Goal: Navigation & Orientation: Find specific page/section

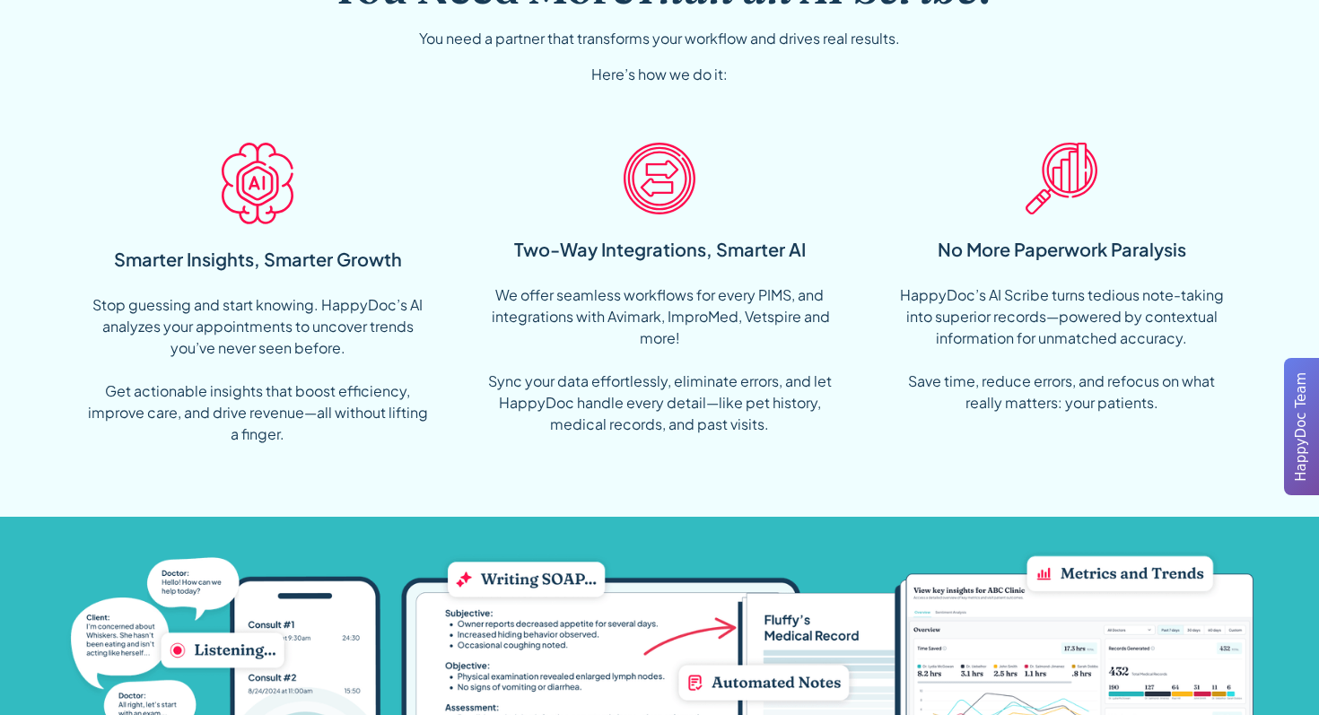
scroll to position [1279, 0]
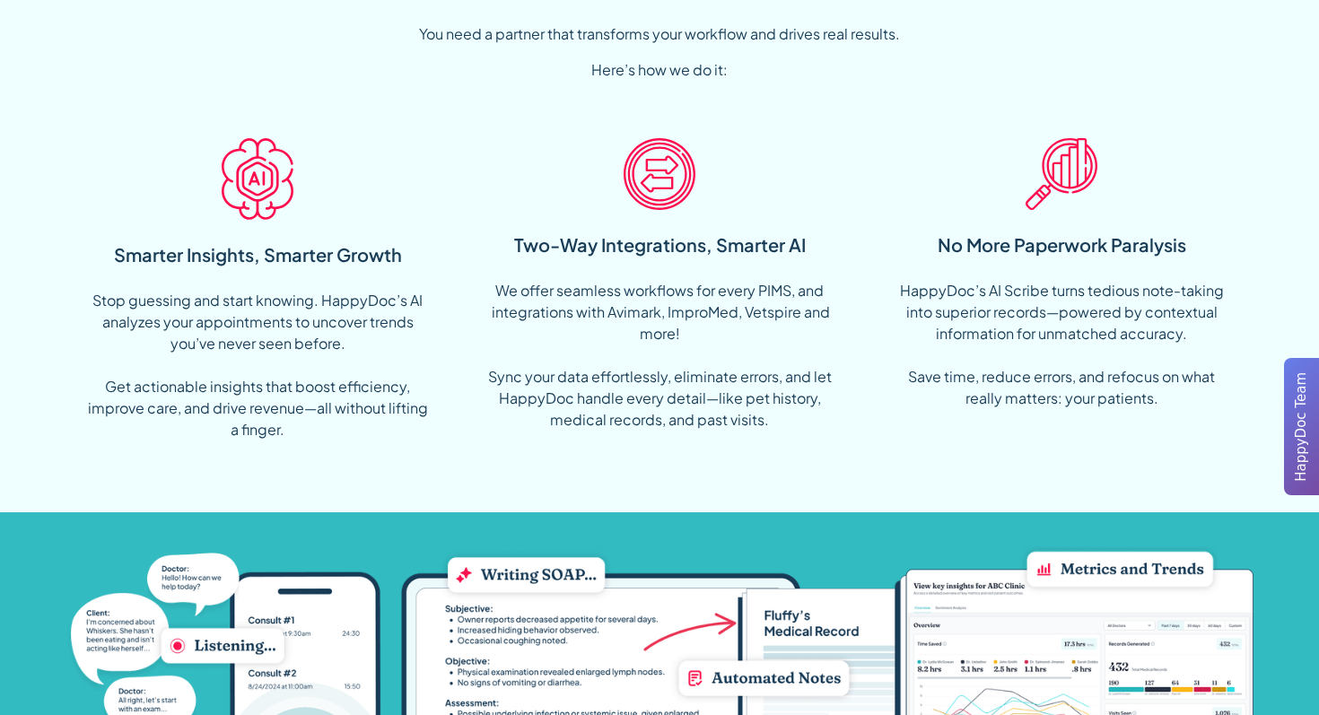
click at [652, 280] on div "We offer seamless workflows for every PIMS, and integrations with Avimark, Impr…" at bounding box center [659, 355] width 345 height 151
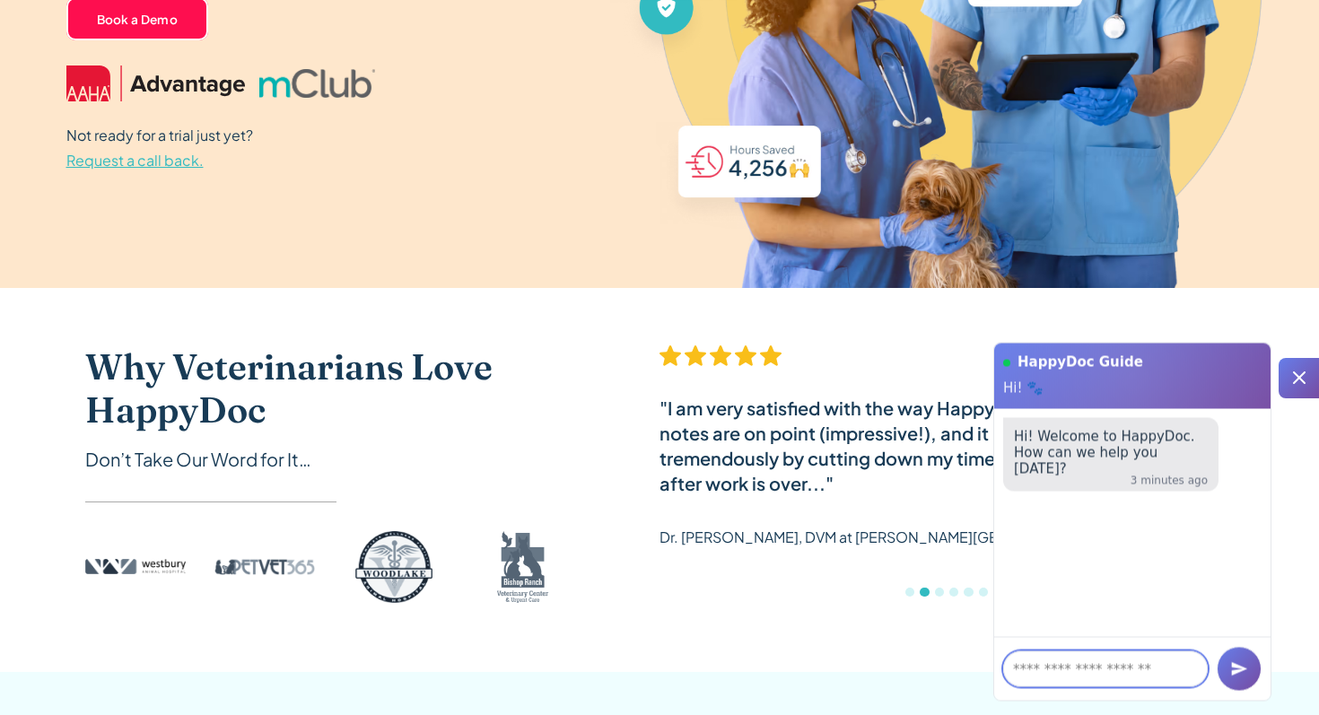
scroll to position [0, 0]
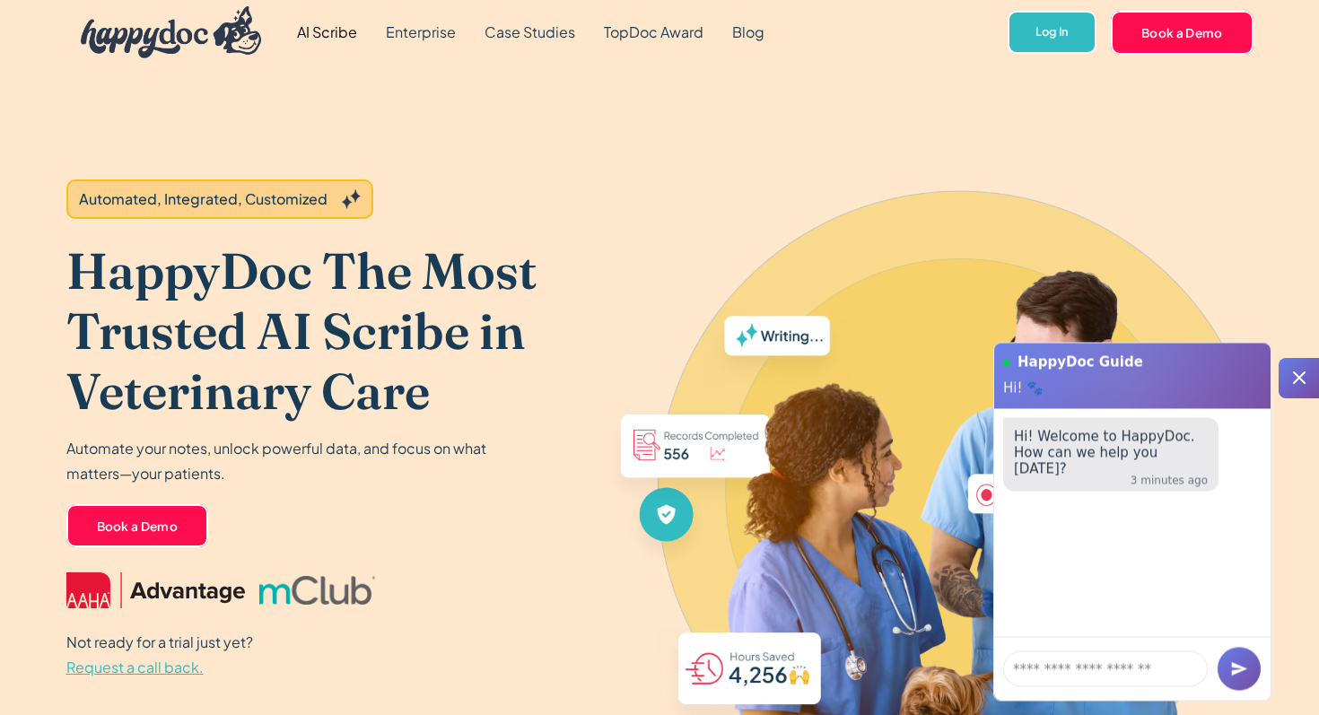
click at [337, 33] on link "AI Scribe" at bounding box center [327, 32] width 89 height 65
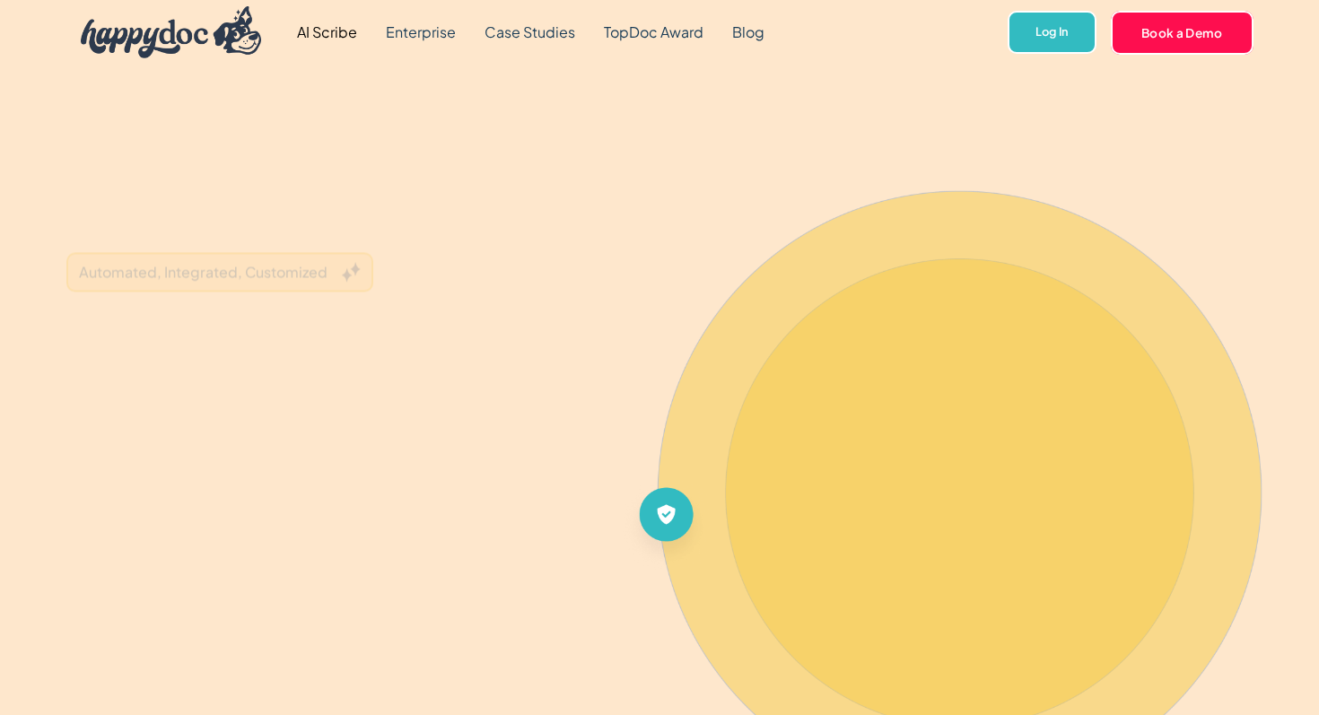
click at [250, 48] on img "home" at bounding box center [171, 32] width 181 height 52
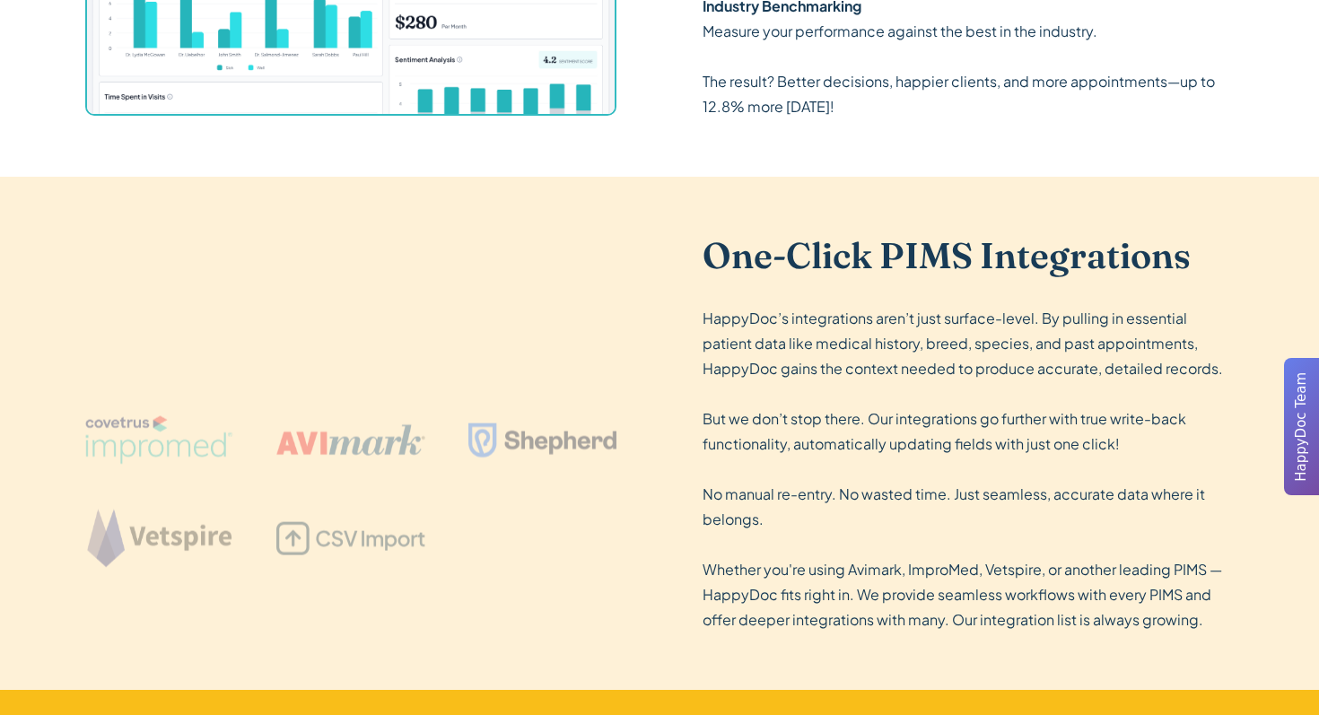
scroll to position [2967, 0]
